Goal: Task Accomplishment & Management: Manage account settings

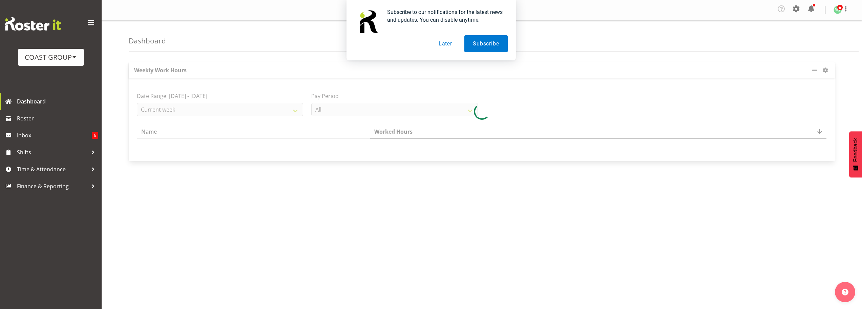
click at [449, 45] on button "Later" at bounding box center [445, 43] width 30 height 17
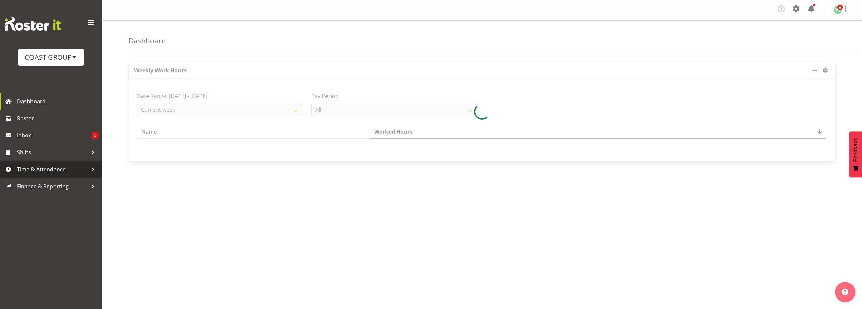
click at [41, 172] on span "Time & Attendance" at bounding box center [52, 169] width 71 height 10
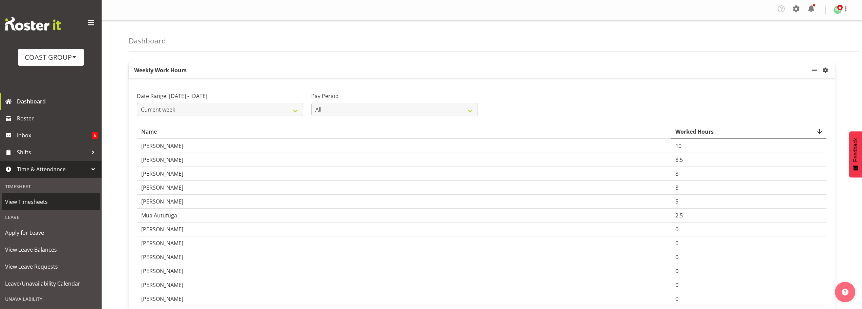
click at [38, 202] on span "View Timesheets" at bounding box center [50, 201] width 91 height 10
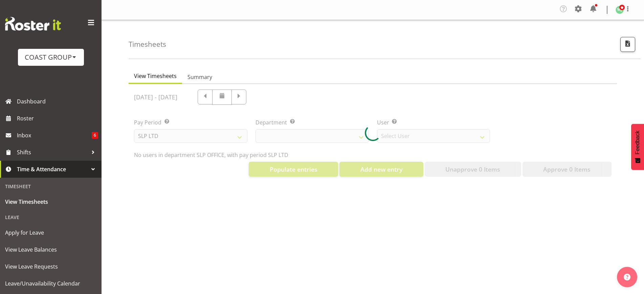
select select "25"
select select "7496"
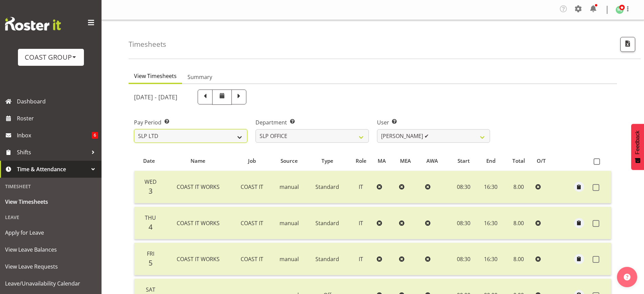
click at [233, 136] on select "SLP LTD EHS LTD DW LTD VEHICLES Carlton Events [PERSON_NAME] 120 Limited Wellin…" at bounding box center [190, 136] width 113 height 14
select select "7"
click at [134, 129] on select "SLP LTD EHS LTD DW LTD VEHICLES Carlton Events Hamilton 120 Limited Wellington …" at bounding box center [190, 136] width 113 height 14
select select
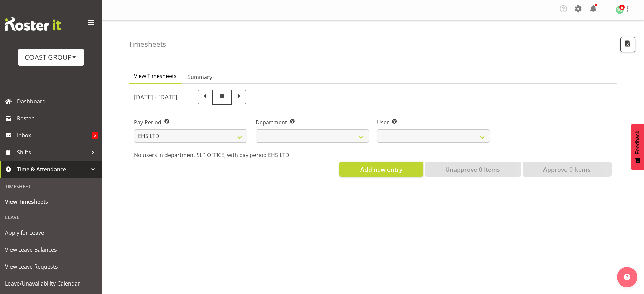
click at [413, 80] on ul "View Timesheets Summary" at bounding box center [373, 76] width 489 height 15
select select
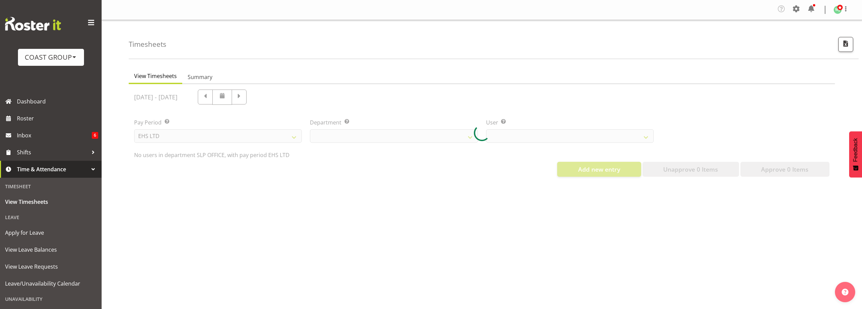
select select
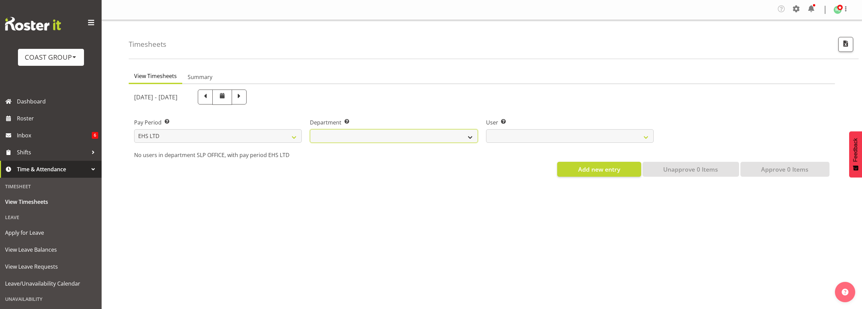
click at [390, 130] on select "EHS AKL ACCOUNTS EHS AKL CARPET EHS AKL D&B EHS AKL DESIGNER EHS AKL FURNITURE …" at bounding box center [394, 136] width 168 height 14
select select "34"
click at [310, 129] on select "EHS AKL ACCOUNTS EHS AKL CARPET EHS AKL D&B EHS AKL DESIGNER EHS AKL FURNITURE …" at bounding box center [394, 136] width 168 height 14
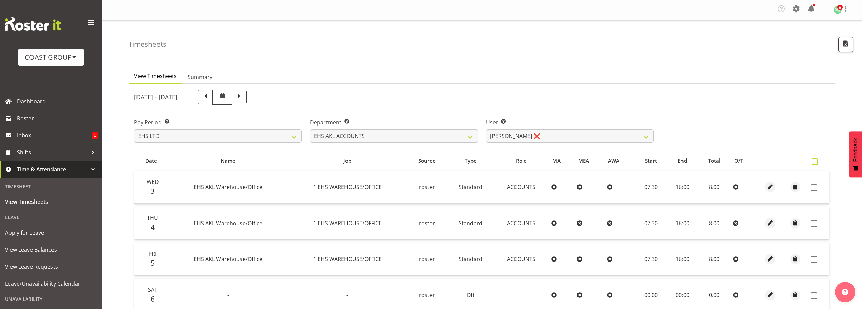
click at [814, 161] on span at bounding box center [814, 161] width 6 height 6
click at [814, 161] on input "checkbox" at bounding box center [813, 161] width 4 height 4
checkbox input "true"
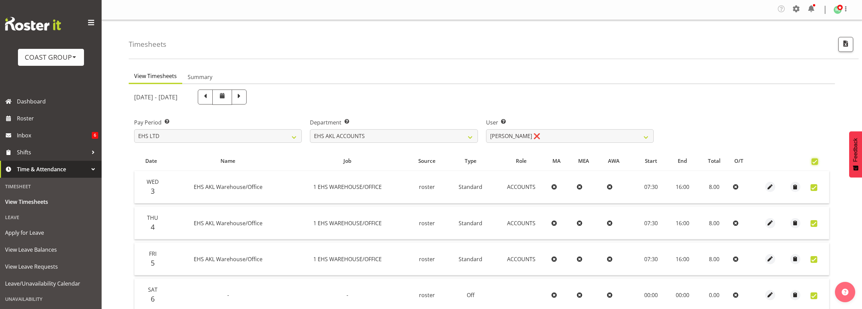
checkbox input "true"
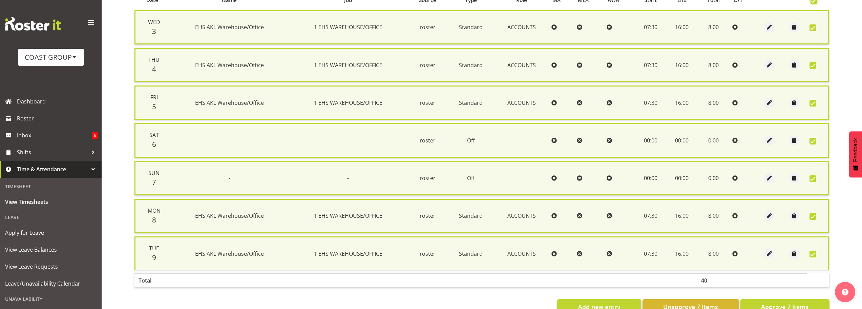
scroll to position [181, 0]
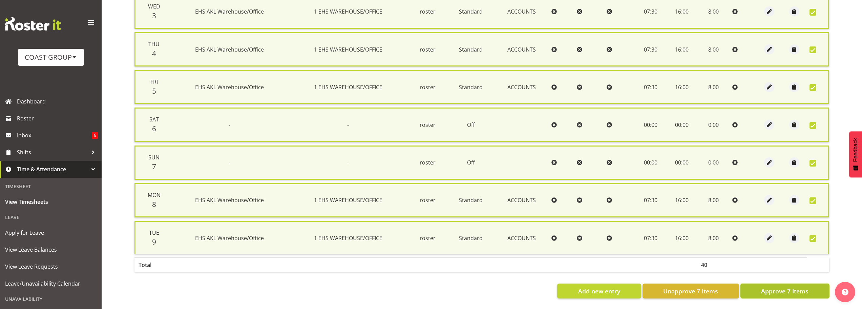
click at [774, 286] on span "Approve 7 Items" at bounding box center [784, 290] width 47 height 9
checkbox input "false"
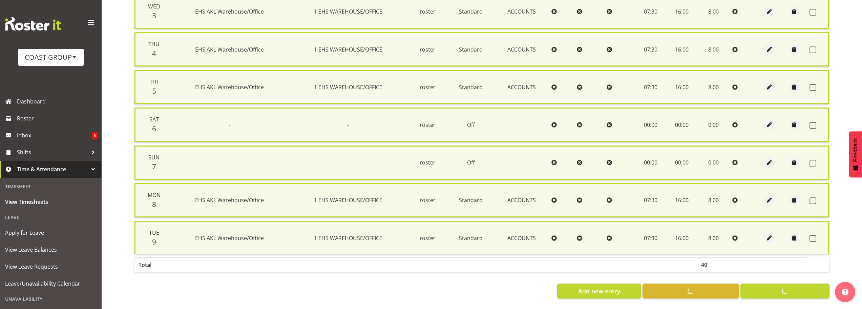
checkbox input "false"
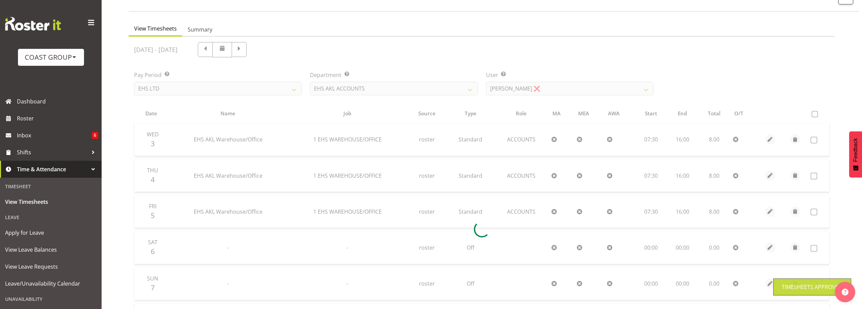
scroll to position [35, 0]
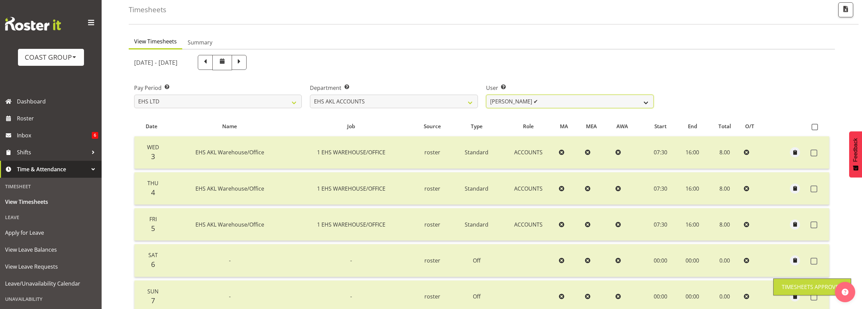
click at [542, 103] on select "Angela Kerrigan ✔ Michelle Xiang ❌ Rissa (Thitiphat) Preecharujiroj ❌ Seon Youn…" at bounding box center [570, 101] width 168 height 14
select select "8229"
click at [486, 94] on select "Angela Kerrigan ✔ Michelle Xiang ❌ Rissa (Thitiphat) Preecharujiroj ❌ Seon Youn…" at bounding box center [570, 101] width 168 height 14
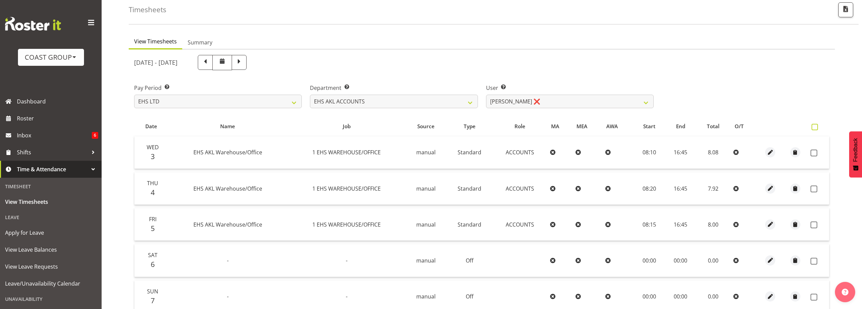
click at [816, 127] on span at bounding box center [814, 127] width 6 height 6
click at [816, 127] on input "checkbox" at bounding box center [813, 127] width 4 height 4
checkbox input "true"
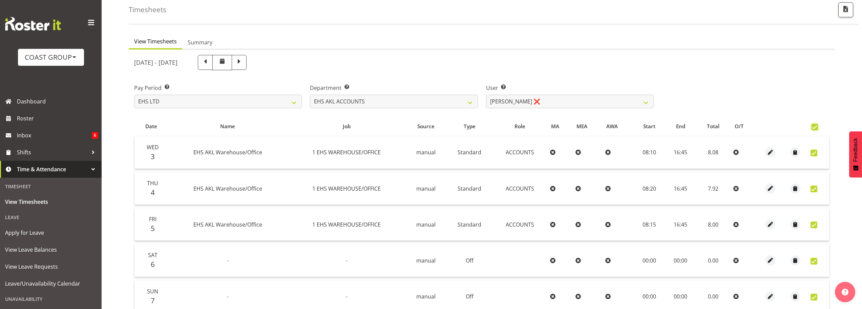
checkbox input "true"
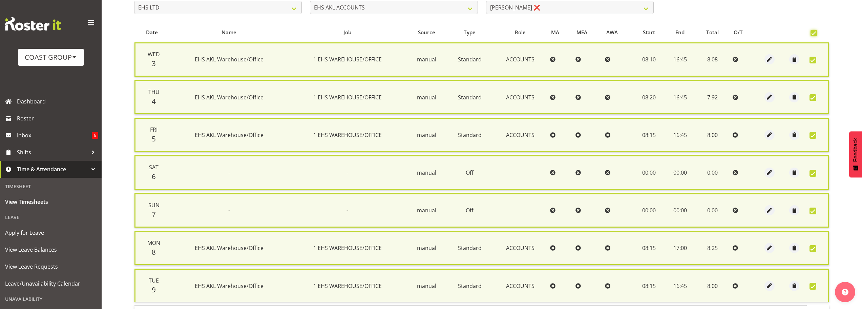
scroll to position [181, 0]
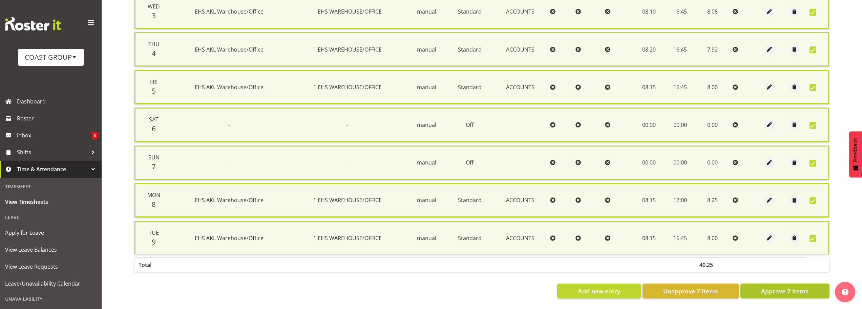
click at [780, 286] on span "Approve 7 Items" at bounding box center [784, 290] width 47 height 9
checkbox input "false"
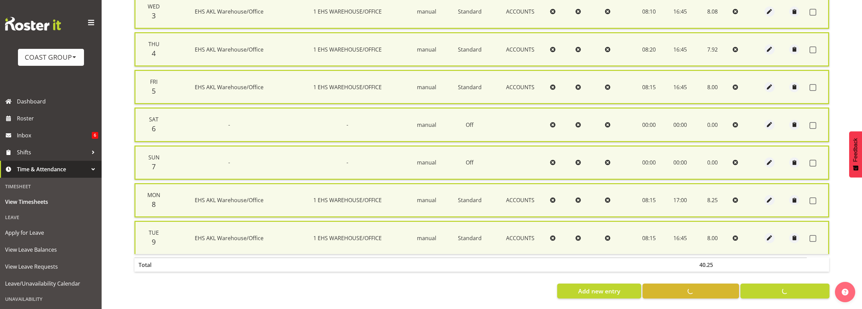
checkbox input "false"
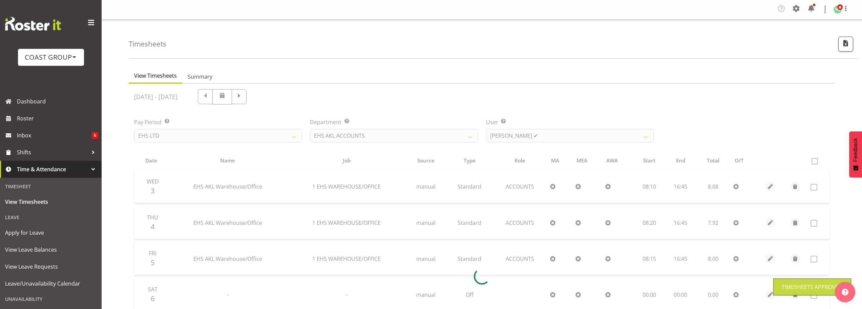
scroll to position [0, 0]
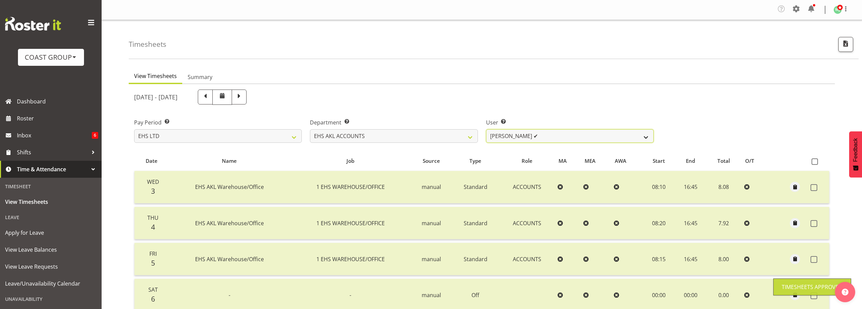
click at [539, 135] on select "Angela Kerrigan ✔ Michelle Xiang ✔ Rissa (Thitiphat) Preecharujiroj ❌ Seon Youn…" at bounding box center [570, 136] width 168 height 14
select select "11283"
click at [486, 129] on select "Angela Kerrigan ✔ Michelle Xiang ✔ Rissa (Thitiphat) Preecharujiroj ❌ Seon Youn…" at bounding box center [570, 136] width 168 height 14
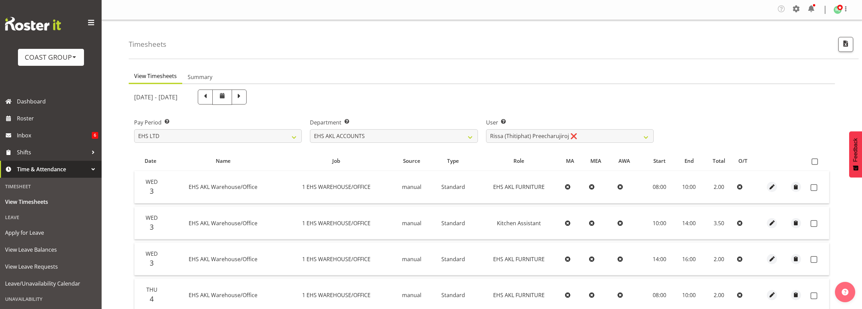
click at [815, 161] on span at bounding box center [814, 161] width 6 height 6
click at [815, 161] on input "checkbox" at bounding box center [813, 161] width 4 height 4
checkbox input "true"
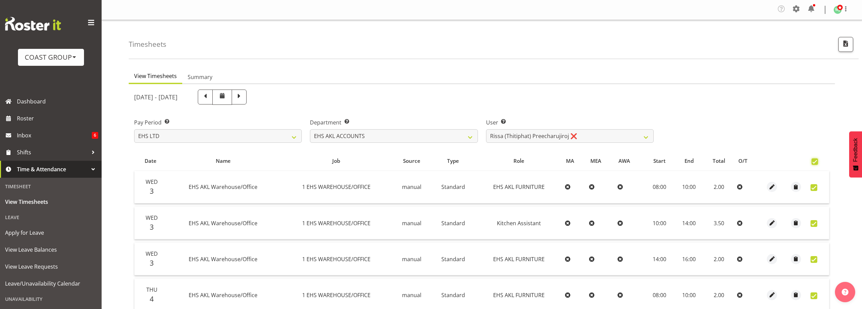
checkbox input "true"
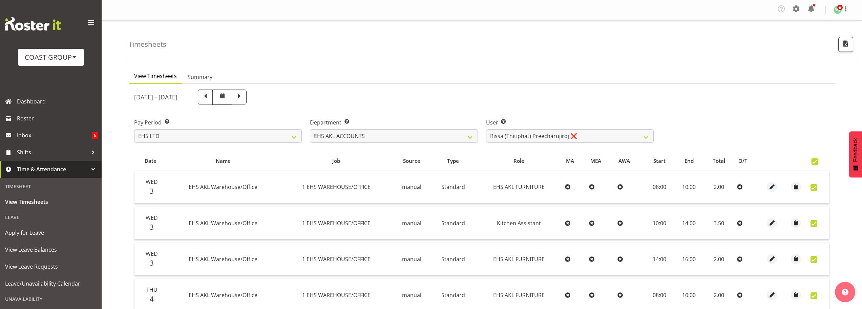
checkbox input "true"
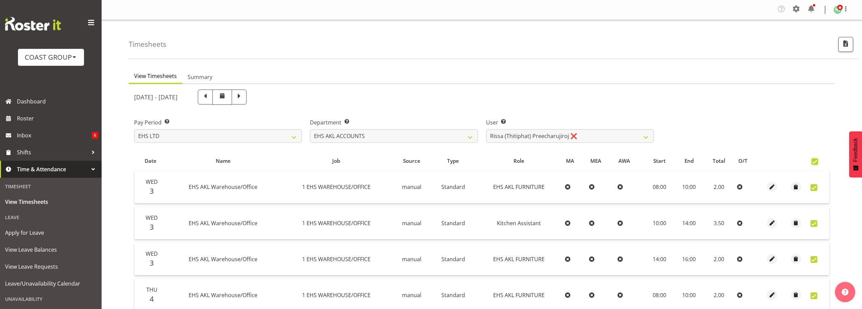
checkbox input "true"
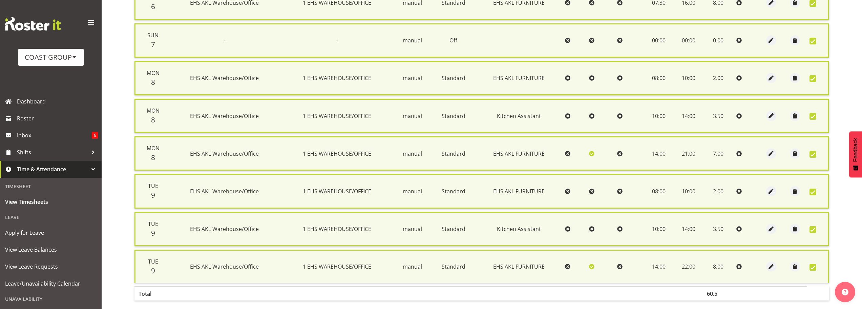
scroll to position [558, 0]
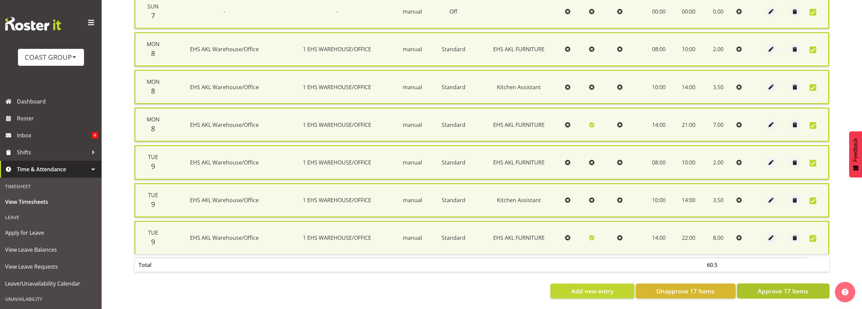
click at [789, 286] on span "Approve 17 Items" at bounding box center [783, 290] width 51 height 9
checkbox input "false"
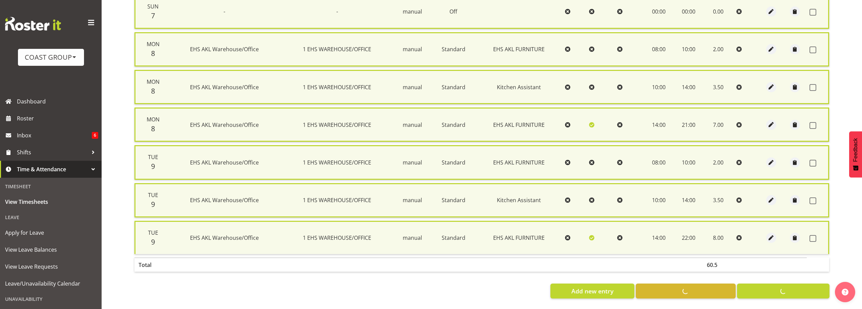
checkbox input "false"
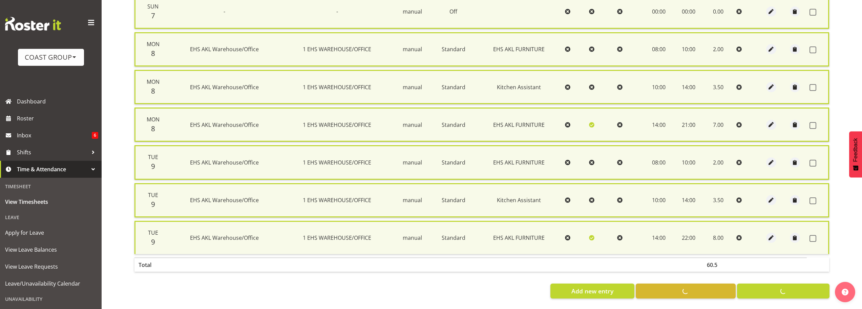
checkbox input "false"
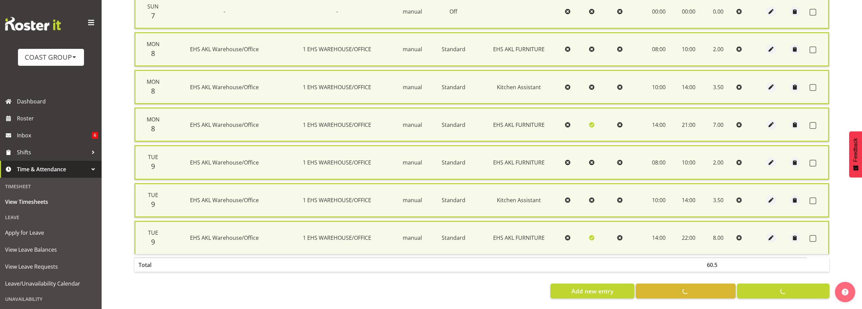
checkbox input "false"
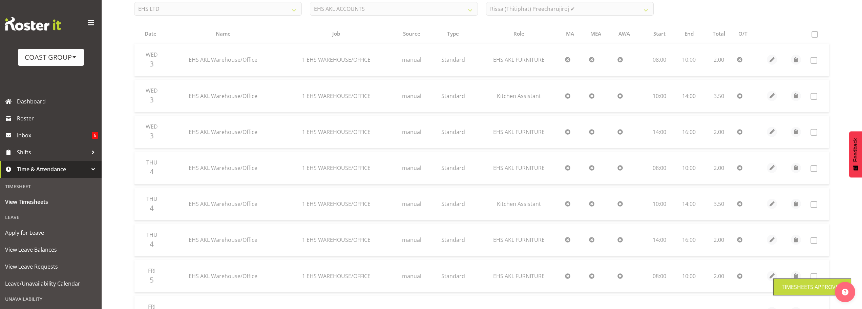
scroll to position [0, 0]
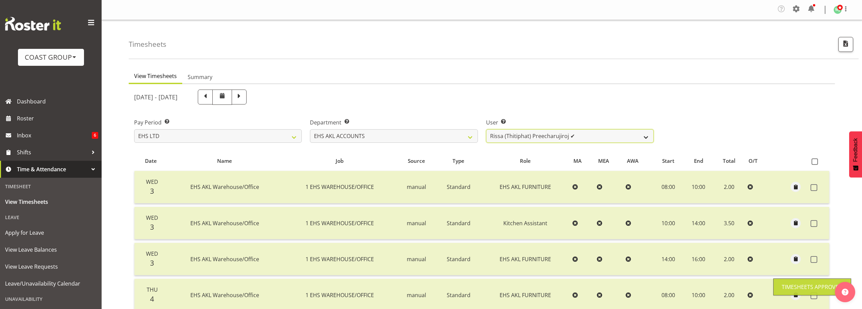
click at [579, 133] on select "Angela Kerrigan ✔ Michelle Xiang ✔ Rissa (Thitiphat) Preecharujiroj ✔ Seon Youn…" at bounding box center [570, 136] width 168 height 14
select select "8911"
click at [486, 129] on select "Angela Kerrigan ✔ Michelle Xiang ✔ Rissa (Thitiphat) Preecharujiroj ✔ Seon Youn…" at bounding box center [570, 136] width 168 height 14
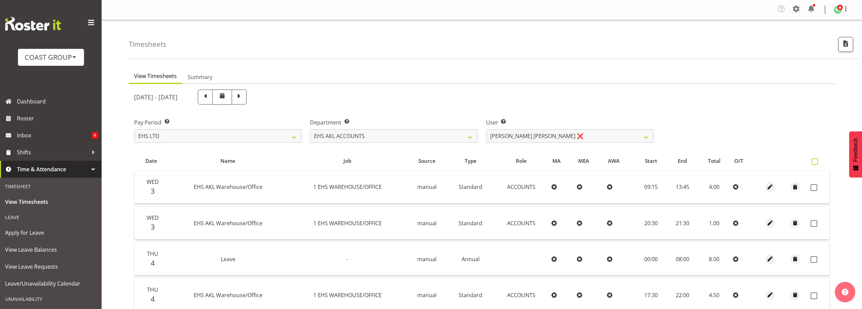
click at [816, 160] on span at bounding box center [814, 161] width 6 height 6
click at [816, 160] on input "checkbox" at bounding box center [813, 161] width 4 height 4
checkbox input "true"
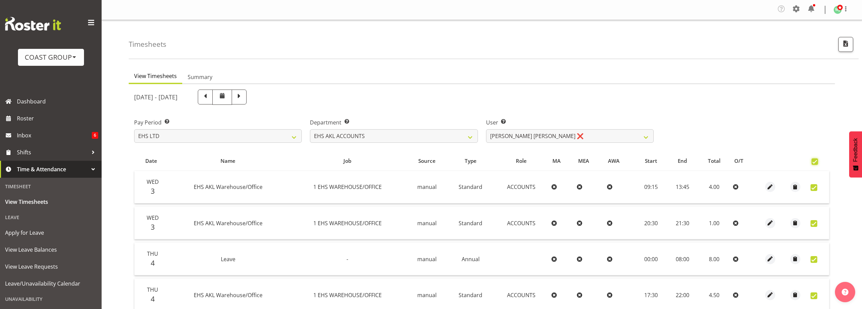
checkbox input "true"
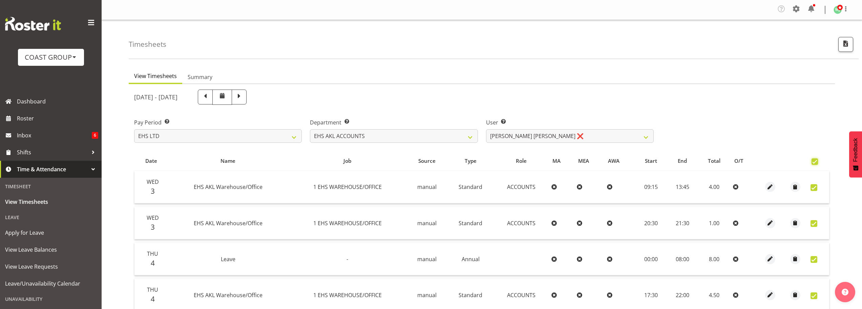
checkbox input "true"
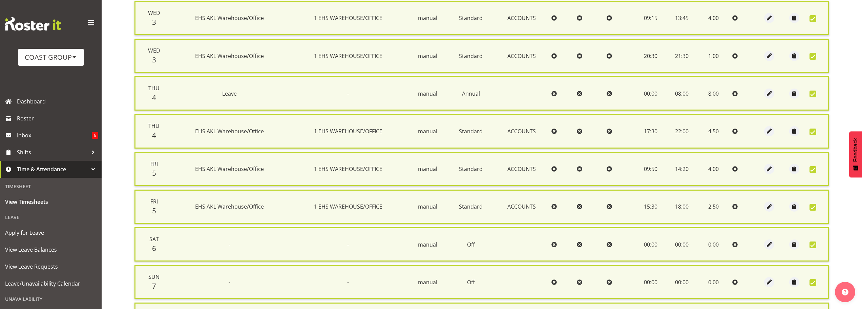
scroll to position [332, 0]
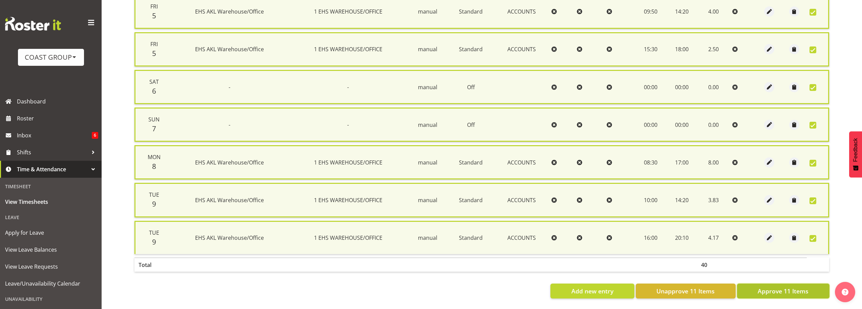
click at [776, 289] on span "Approve 11 Items" at bounding box center [783, 290] width 51 height 9
checkbox input "false"
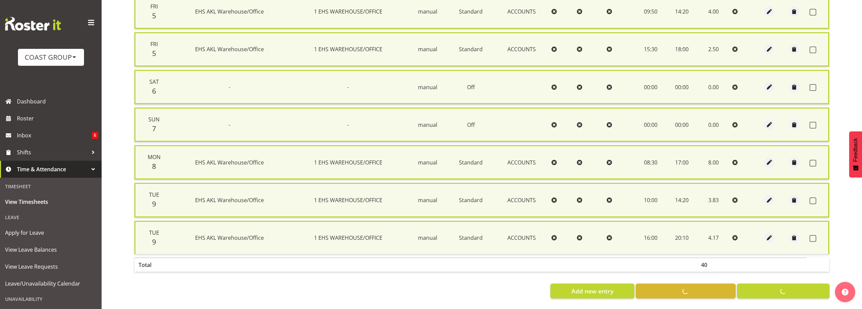
checkbox input "false"
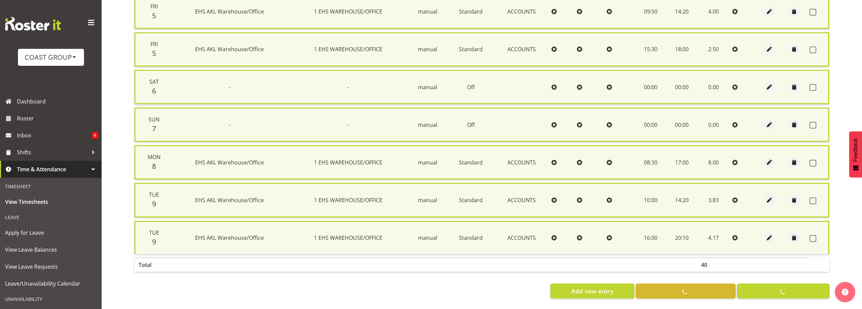
checkbox input "false"
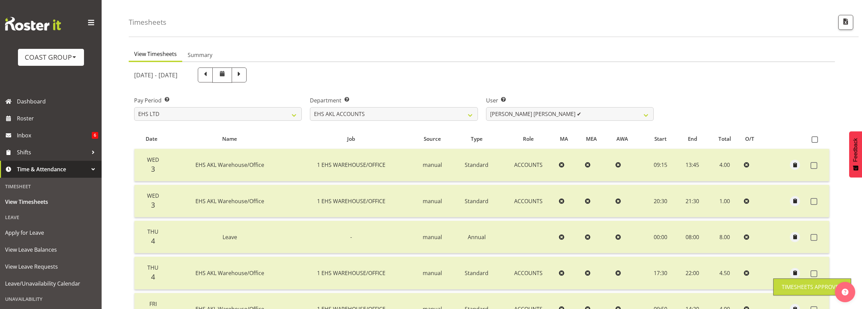
scroll to position [20, 0]
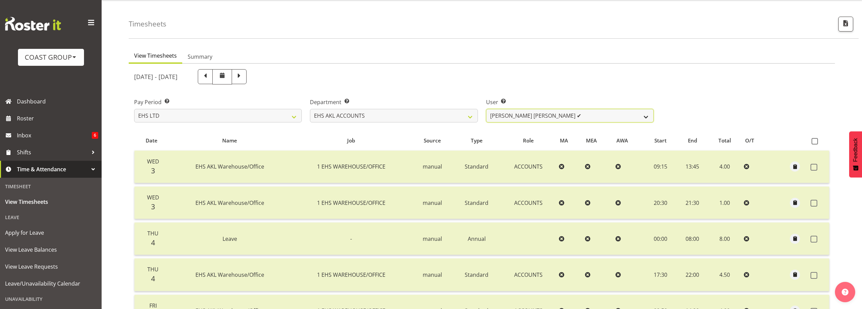
click at [536, 115] on select "Angela Kerrigan ✔ Michelle Xiang ✔ Rissa (Thitiphat) Preecharujiroj ✔ Seon Youn…" at bounding box center [570, 116] width 168 height 14
select select "1017"
click at [486, 109] on select "Angela Kerrigan ✔ Michelle Xiang ✔ Rissa (Thitiphat) Preecharujiroj ✔ Seon Youn…" at bounding box center [570, 116] width 168 height 14
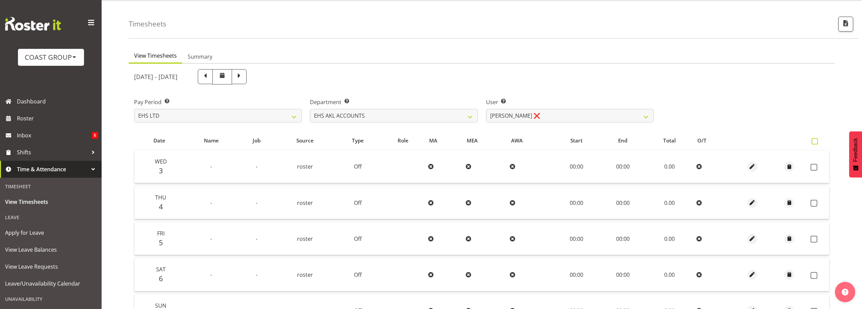
click at [815, 142] on span at bounding box center [814, 141] width 6 height 6
click at [815, 142] on input "checkbox" at bounding box center [813, 141] width 4 height 4
checkbox input "true"
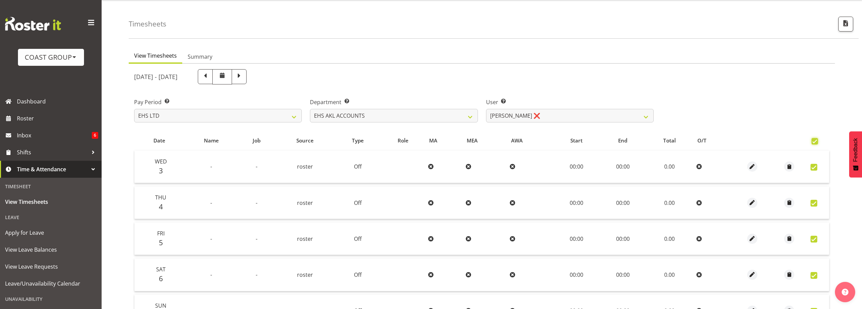
checkbox input "true"
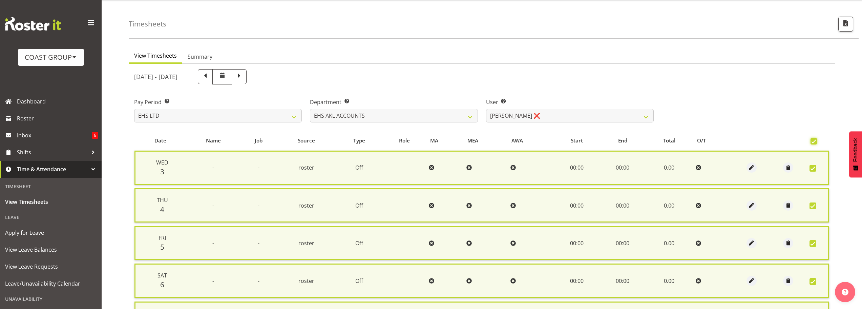
scroll to position [181, 0]
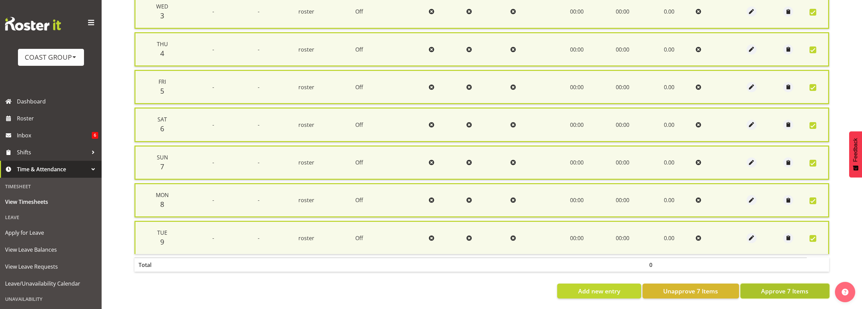
click at [792, 287] on span "Approve 7 Items" at bounding box center [784, 290] width 47 height 9
checkbox input "false"
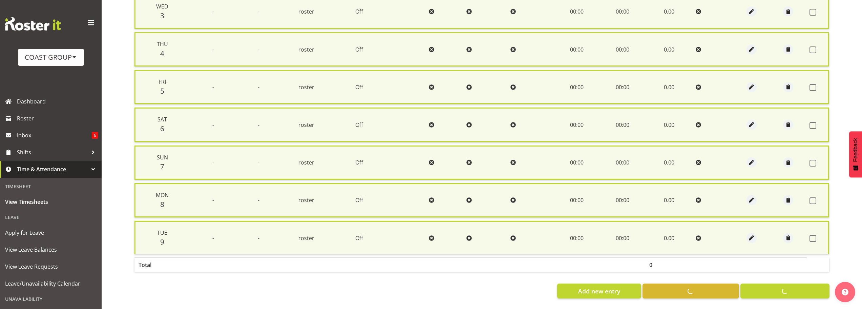
checkbox input "false"
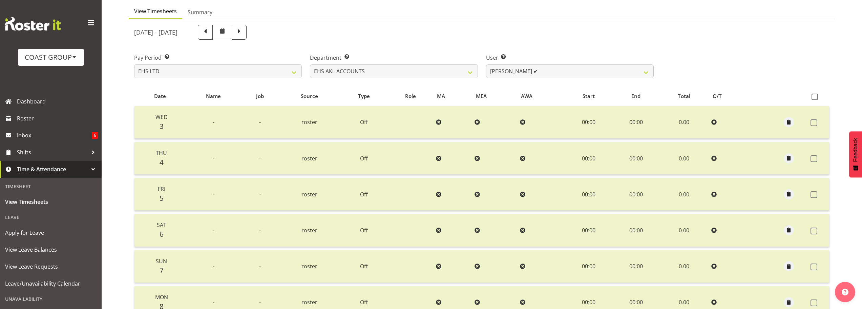
scroll to position [0, 0]
